Goal: Task Accomplishment & Management: Use online tool/utility

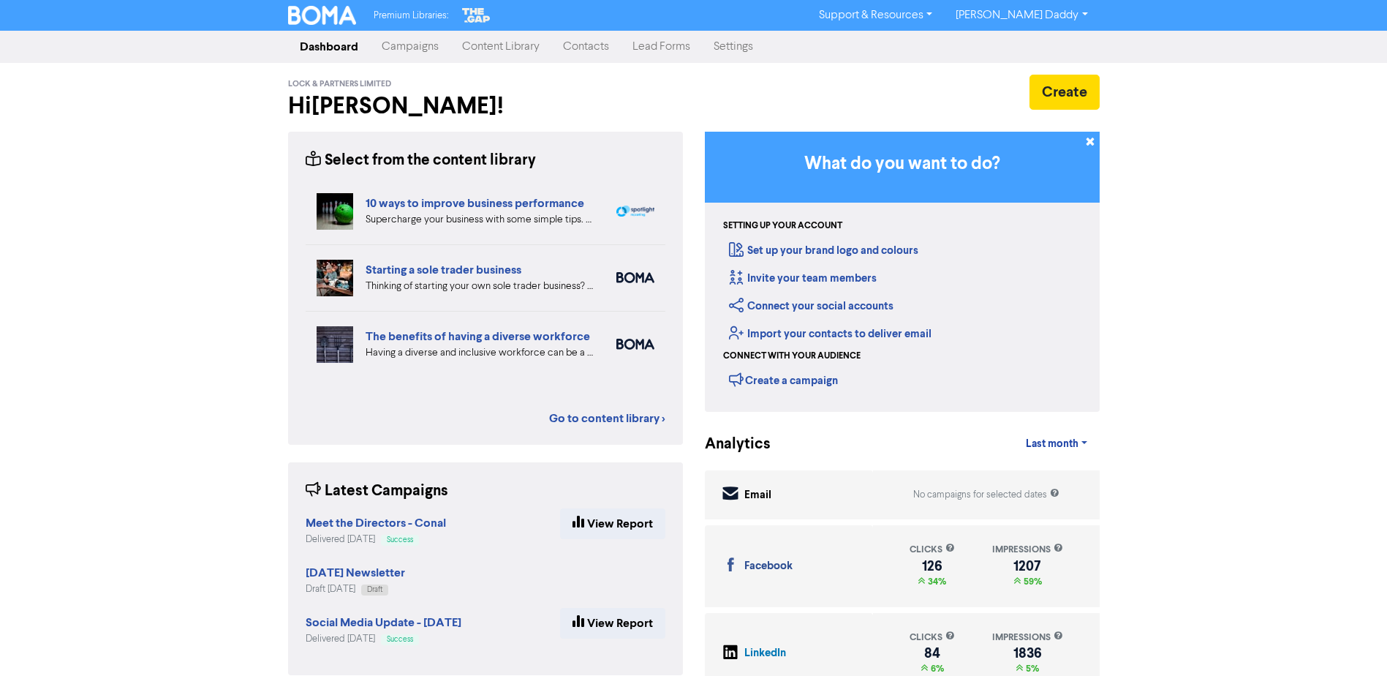
click at [415, 59] on link "Campaigns" at bounding box center [410, 46] width 80 height 29
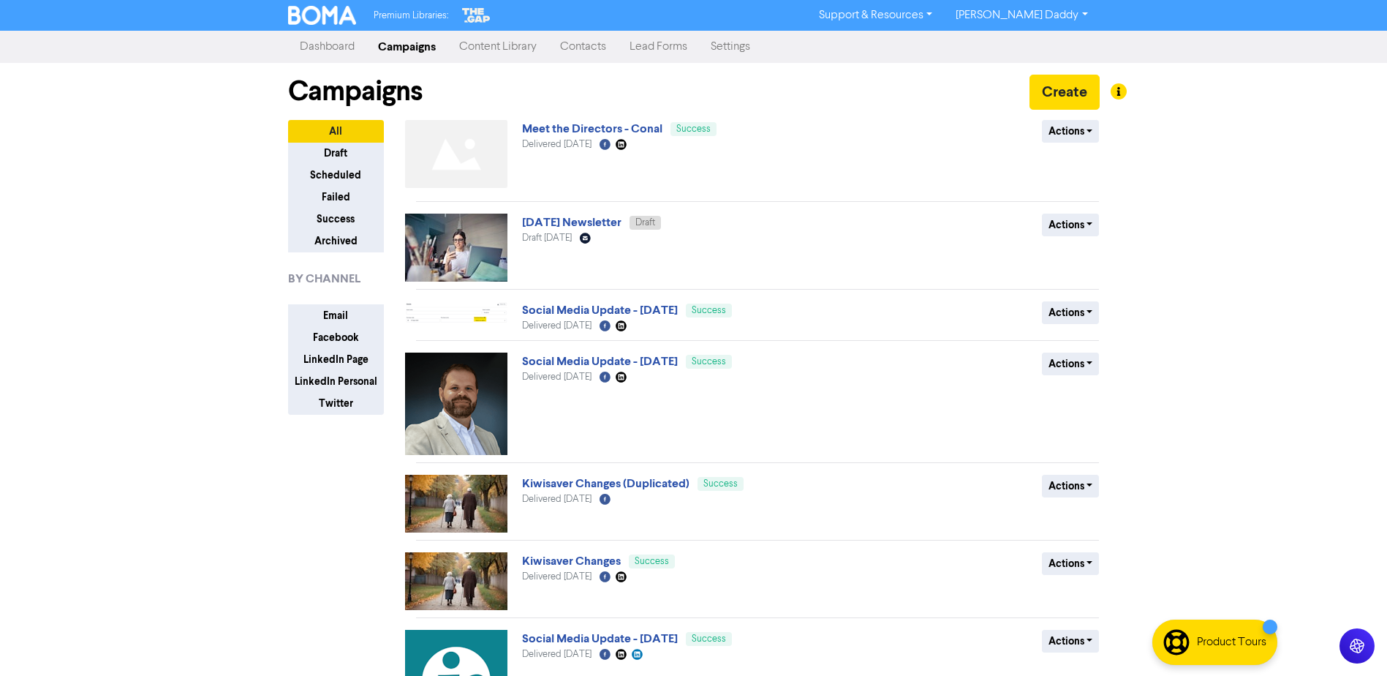
click at [467, 245] on img at bounding box center [456, 248] width 102 height 68
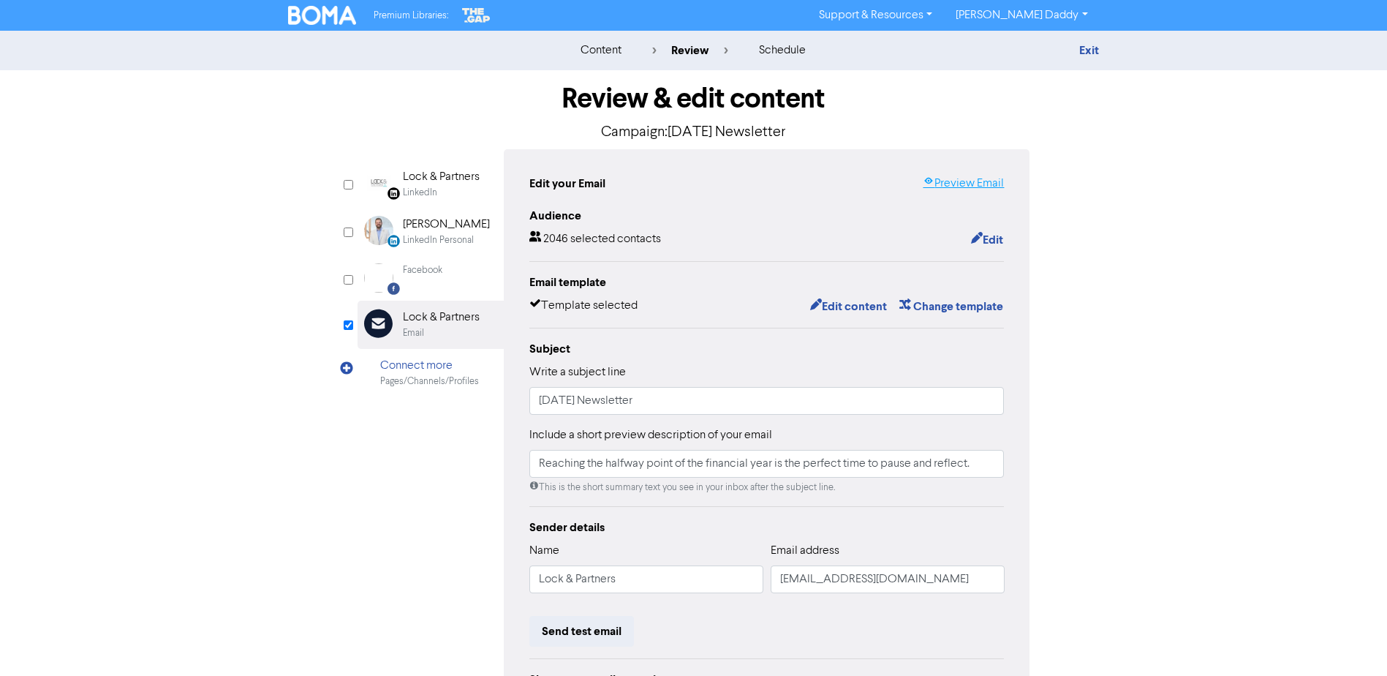
click at [935, 183] on link "Preview Email" at bounding box center [963, 184] width 81 height 18
click at [837, 314] on button "Edit content" at bounding box center [848, 306] width 78 height 19
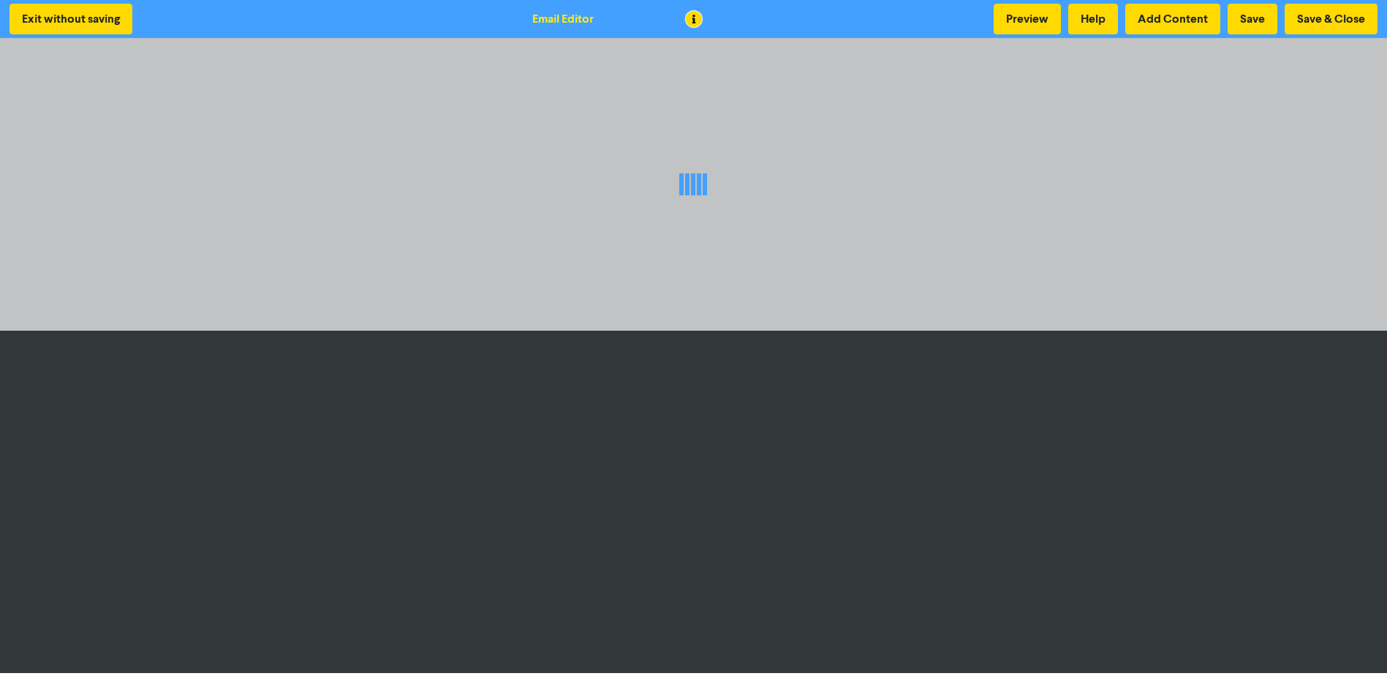
scroll to position [1, 0]
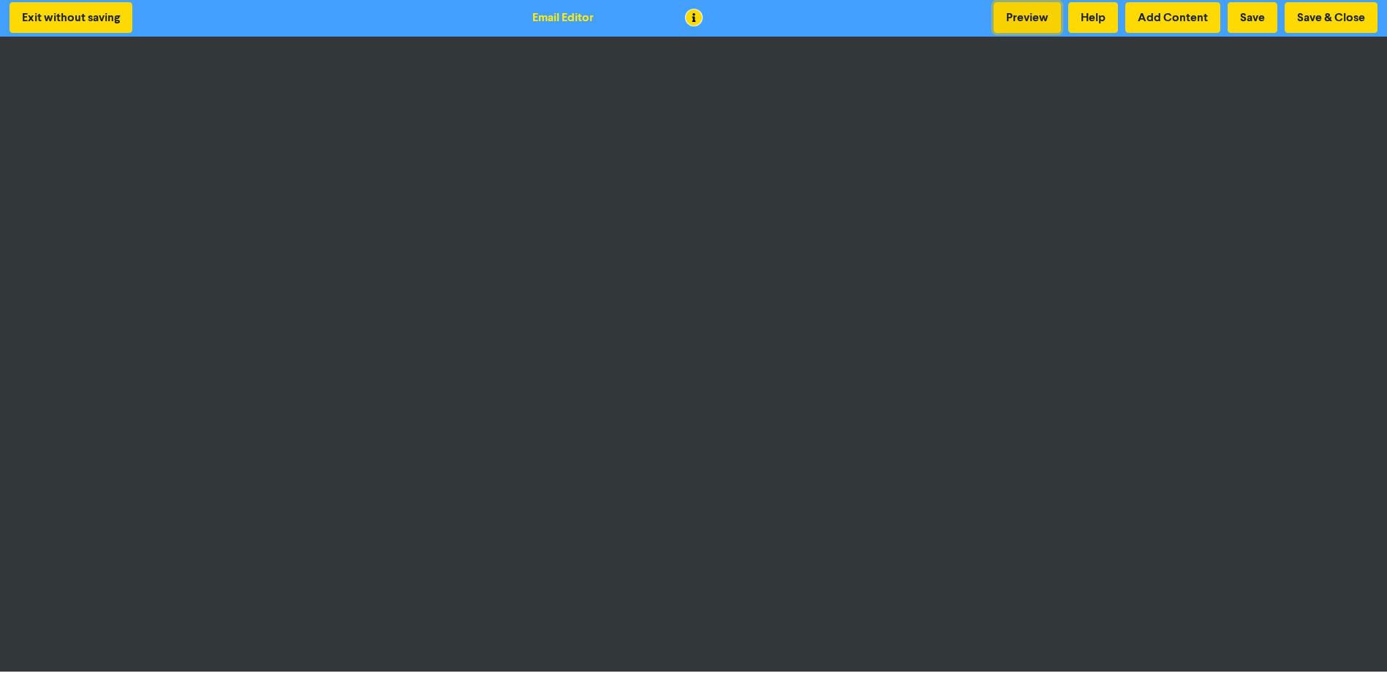
click at [1013, 10] on button "Preview" at bounding box center [1027, 17] width 67 height 31
click at [1044, 20] on button "Preview" at bounding box center [1027, 17] width 67 height 31
click at [1043, 13] on button "Preview" at bounding box center [1027, 17] width 67 height 31
click at [1316, 18] on button "Save & Close" at bounding box center [1331, 17] width 93 height 31
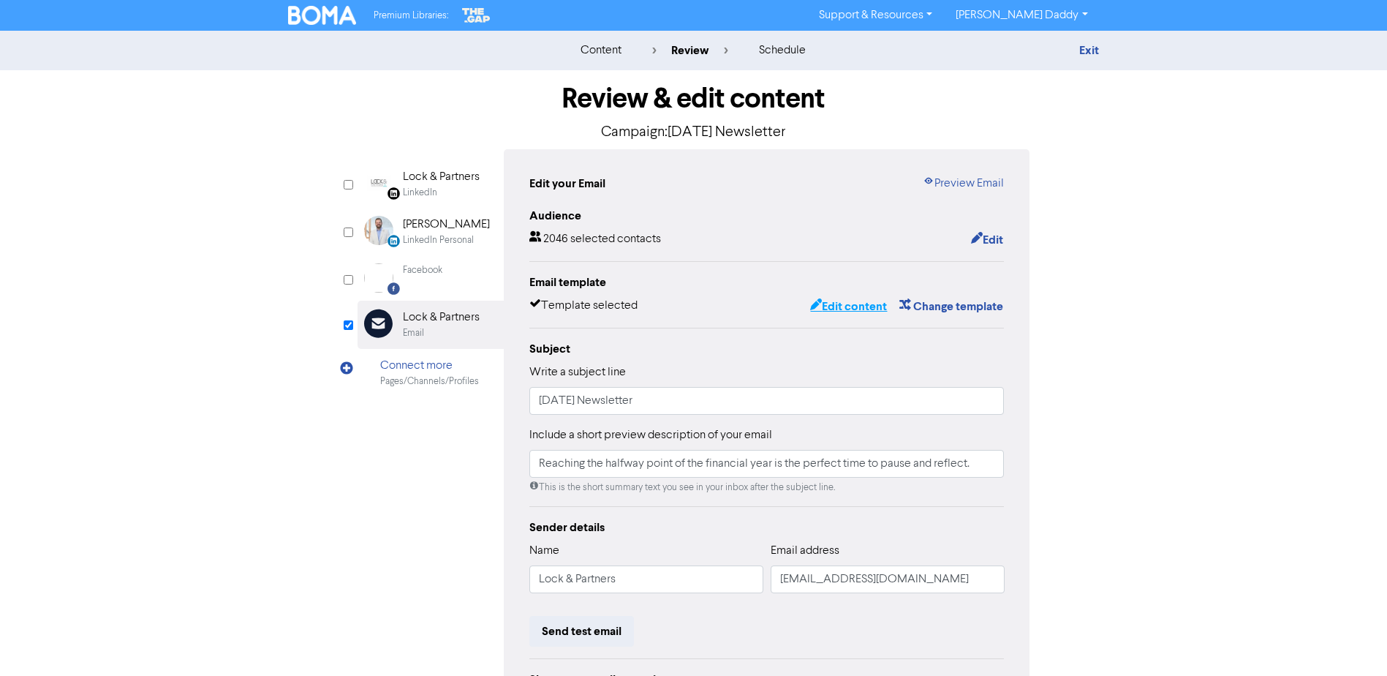
click at [860, 309] on button "Edit content" at bounding box center [848, 306] width 78 height 19
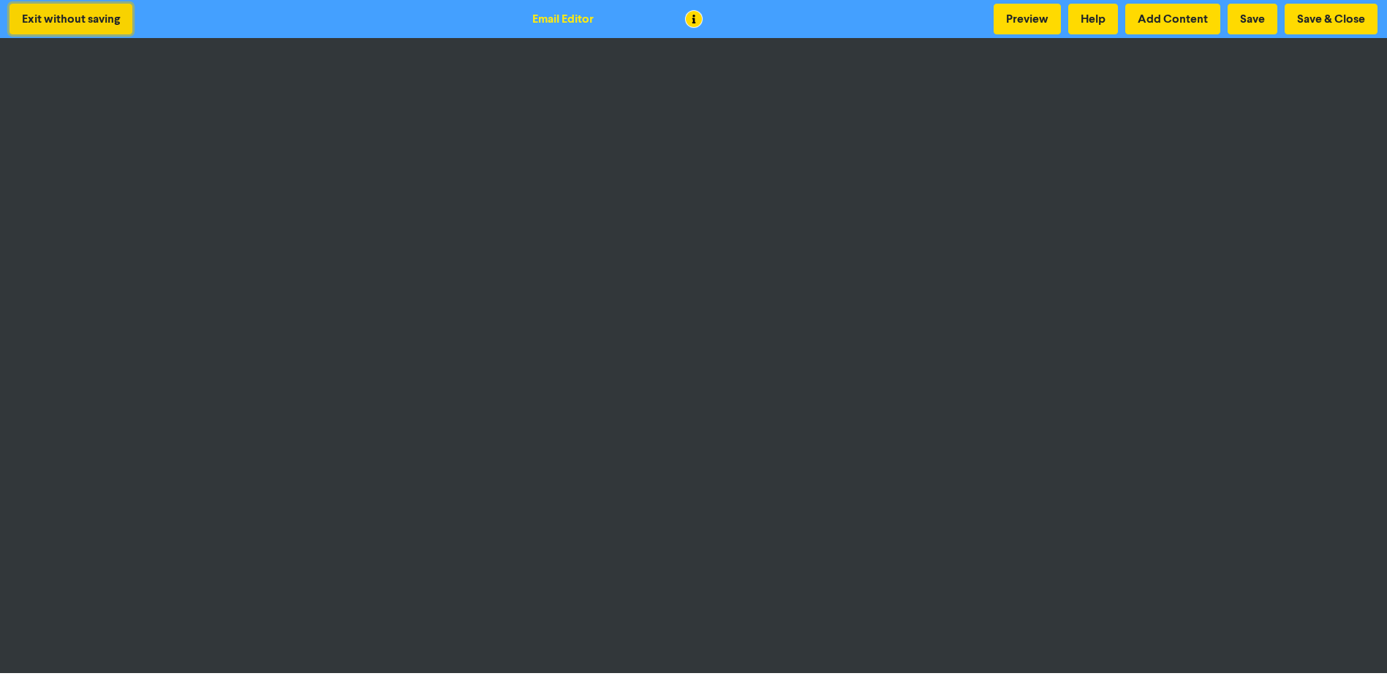
click at [72, 22] on button "Exit without saving" at bounding box center [71, 19] width 123 height 31
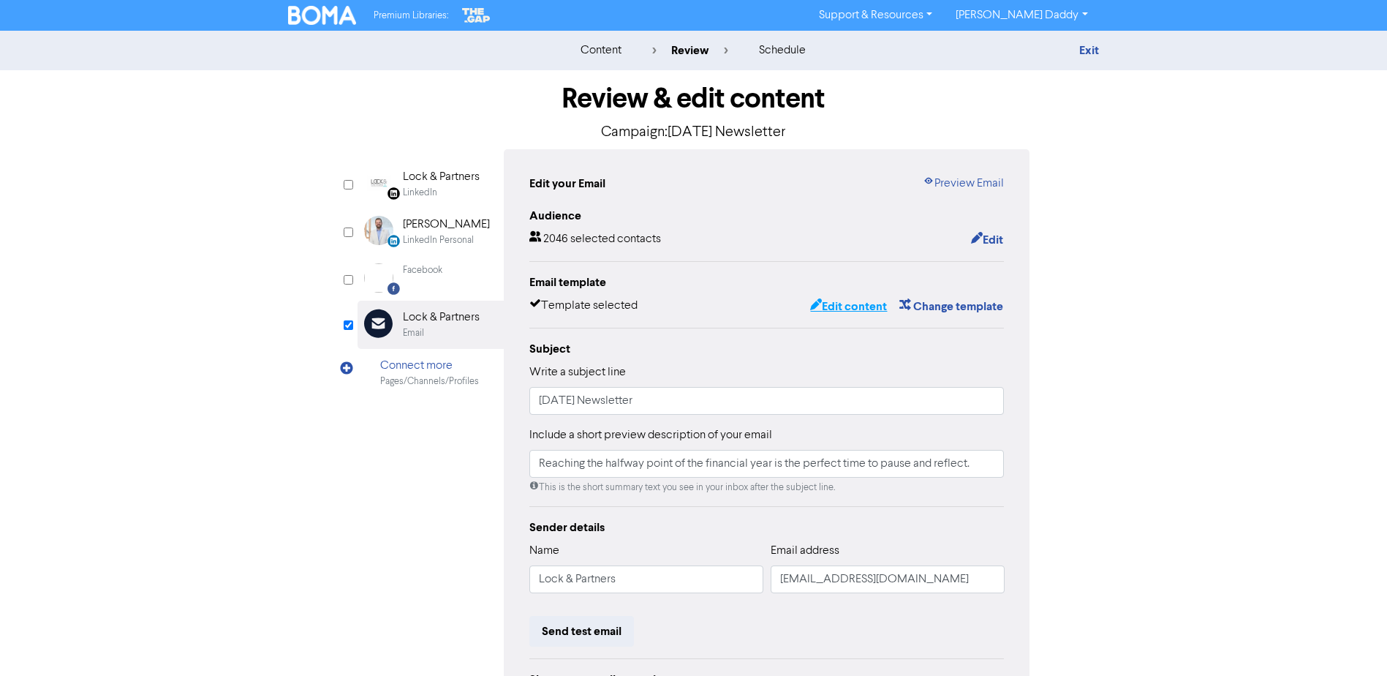
click at [848, 302] on button "Edit content" at bounding box center [848, 306] width 78 height 19
